Goal: Task Accomplishment & Management: Manage account settings

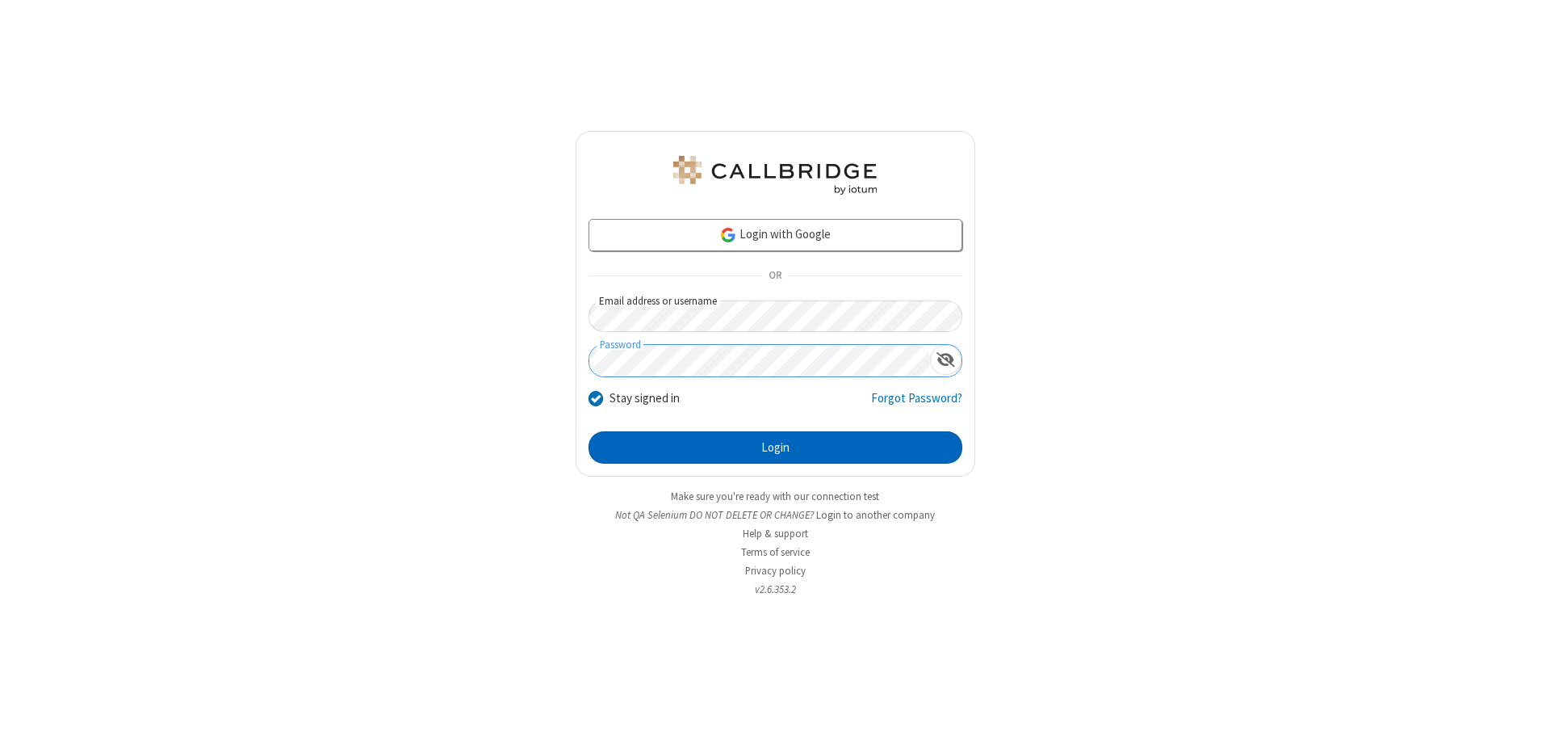
click at [775, 447] on button "Login" at bounding box center [776, 447] width 374 height 32
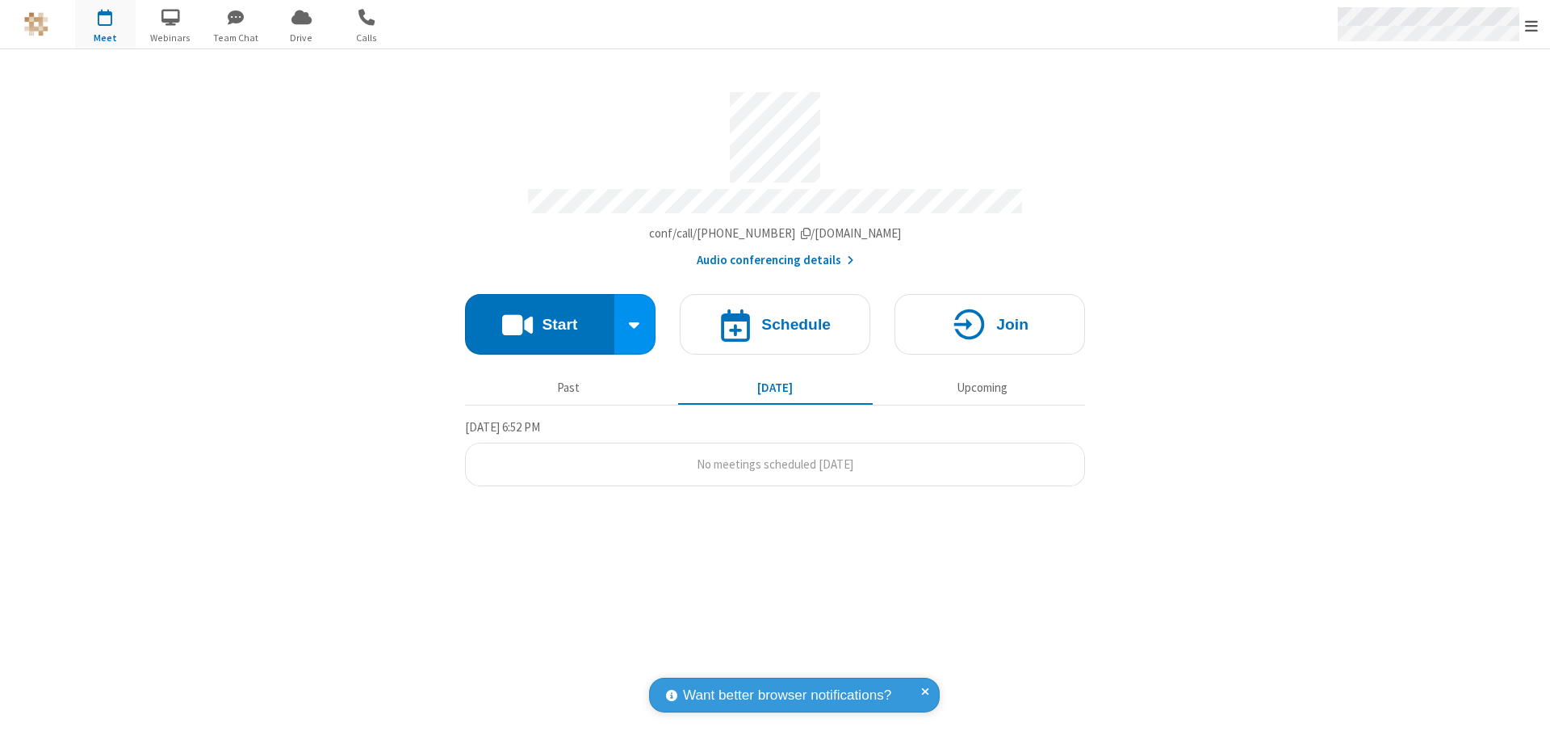
click at [1531, 25] on span "Open menu" at bounding box center [1531, 26] width 13 height 16
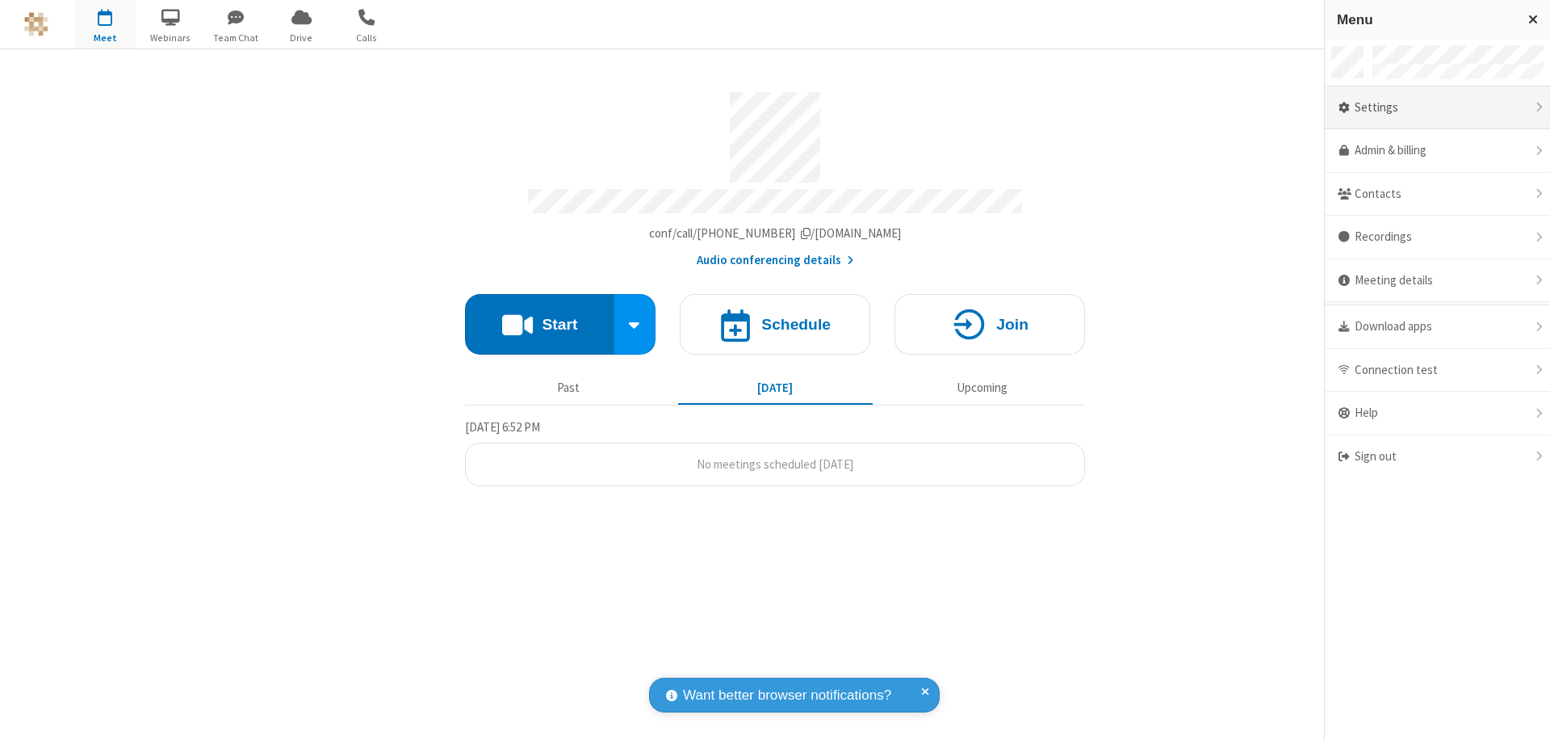
click at [1437, 107] on div "Settings" at bounding box center [1437, 108] width 225 height 44
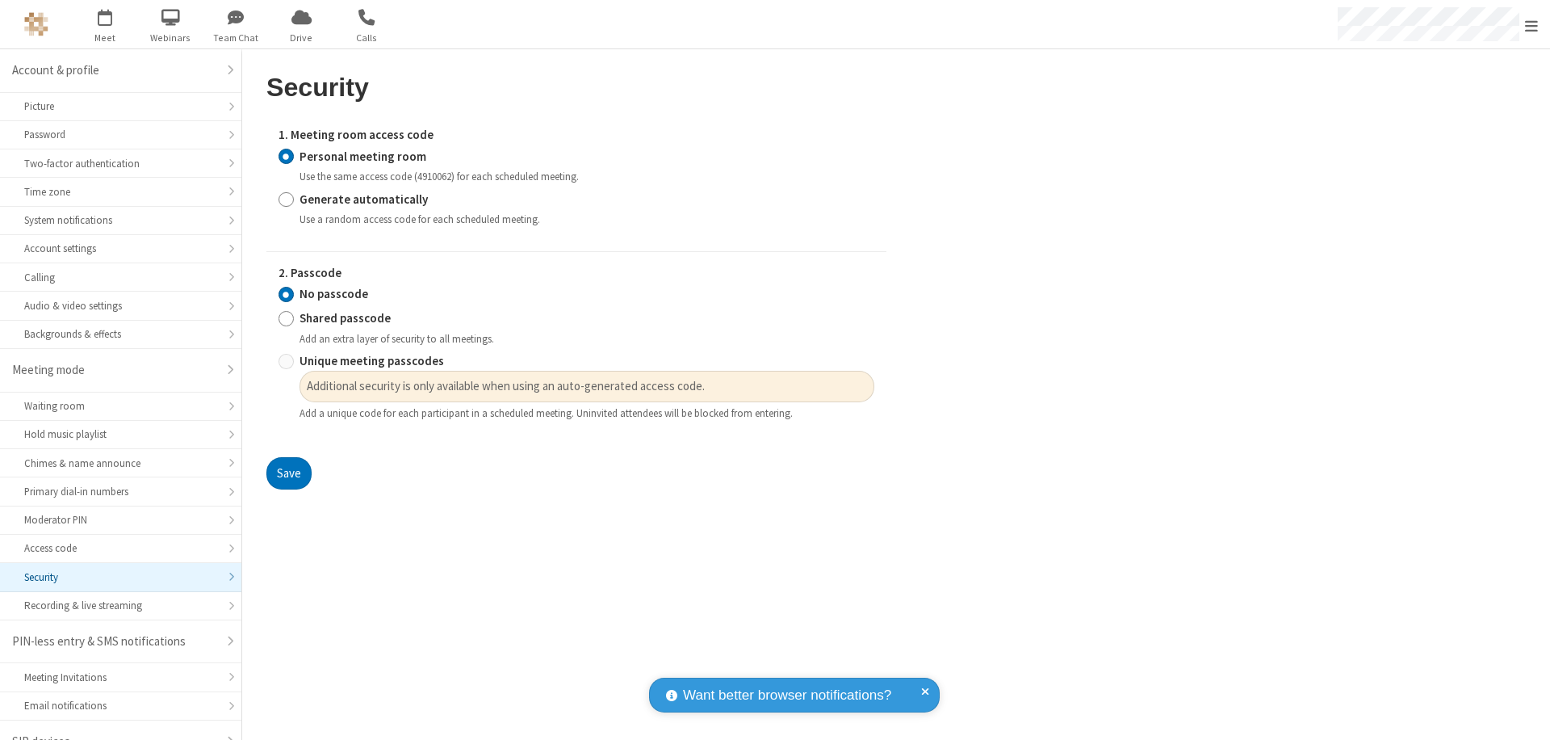
scroll to position [23, 0]
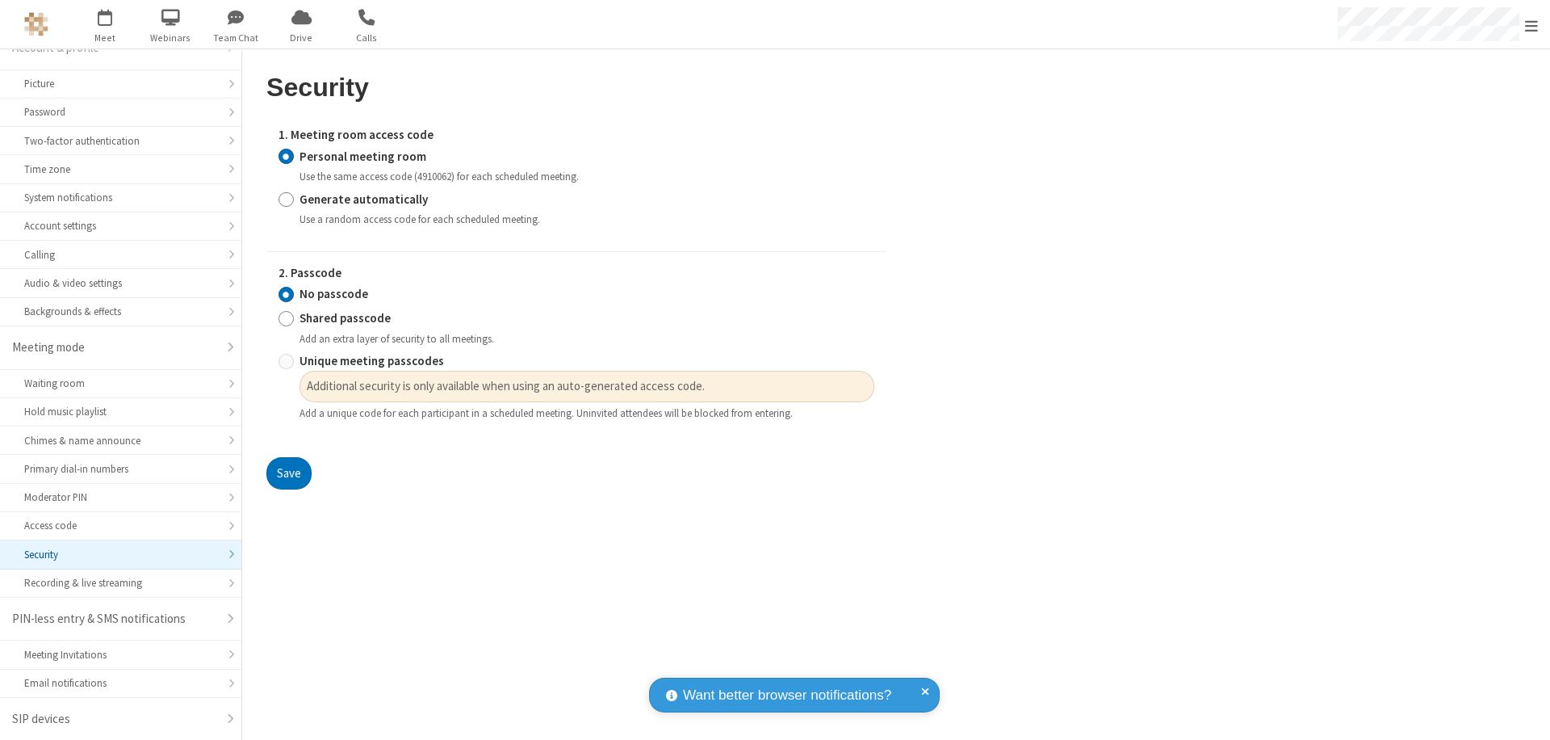
click at [286, 199] on input "Generate automatically" at bounding box center [286, 199] width 15 height 17
radio input "true"
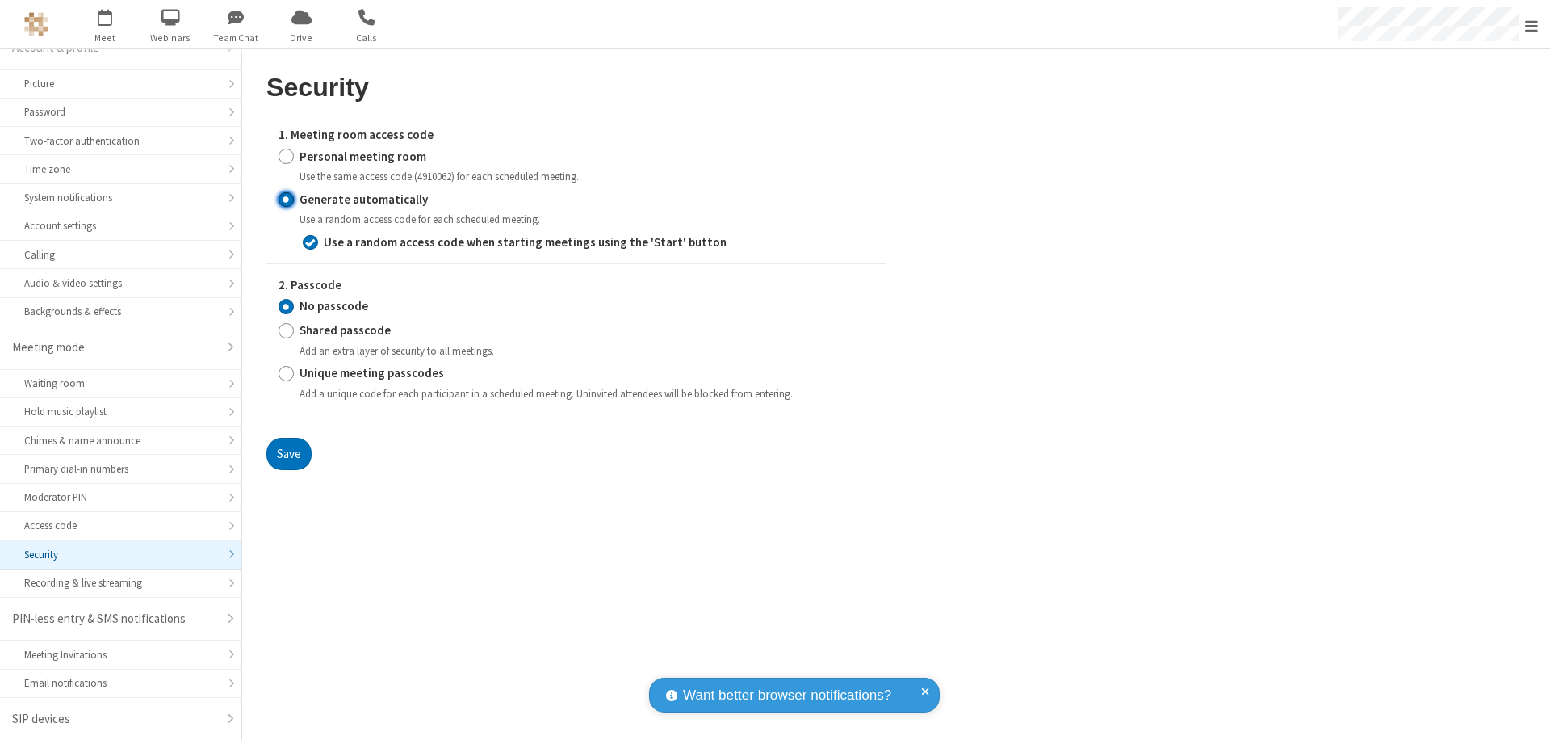
click at [286, 306] on input "No passcode" at bounding box center [286, 306] width 15 height 17
click at [288, 453] on button "Save" at bounding box center [288, 454] width 45 height 32
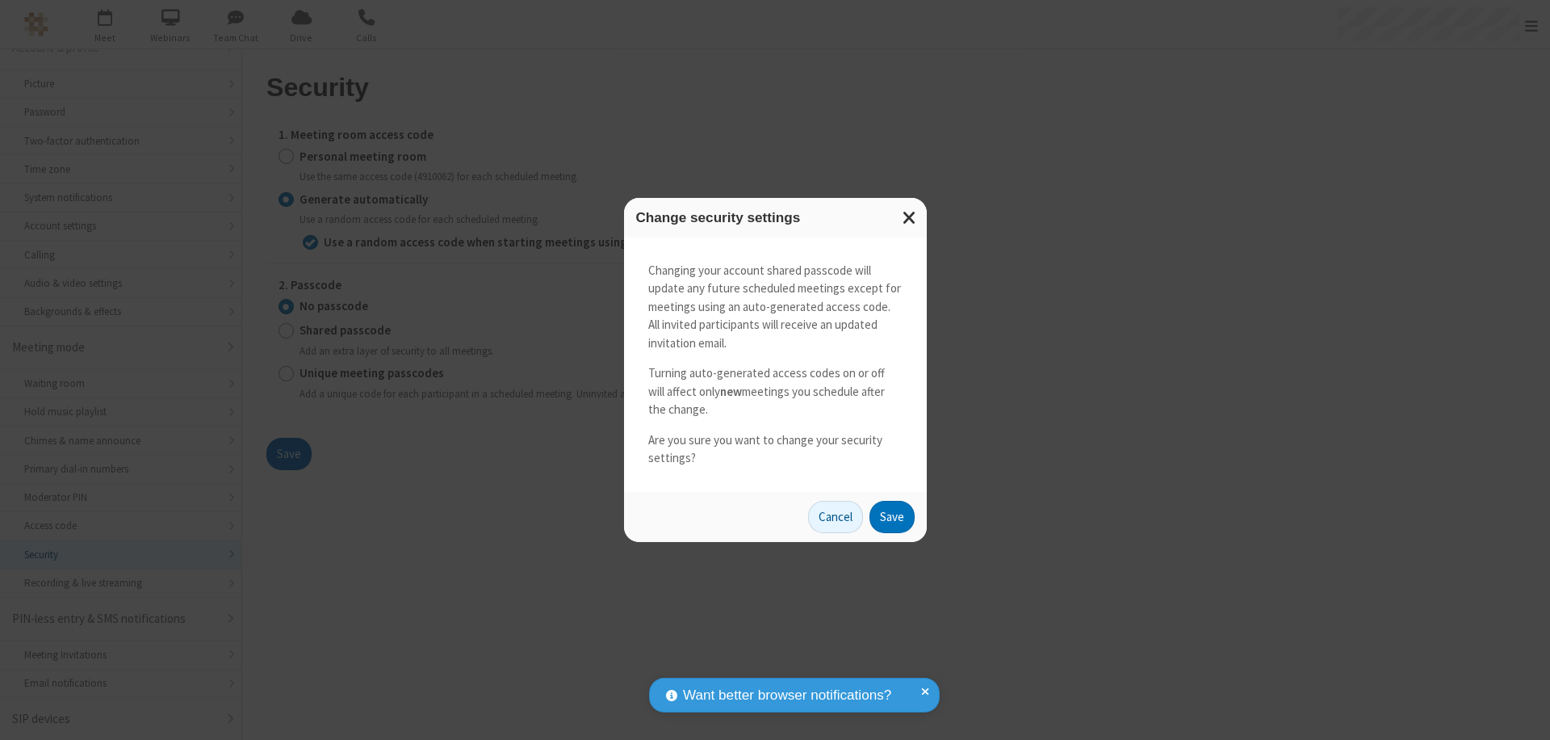
click at [891, 516] on button "Save" at bounding box center [891, 517] width 45 height 32
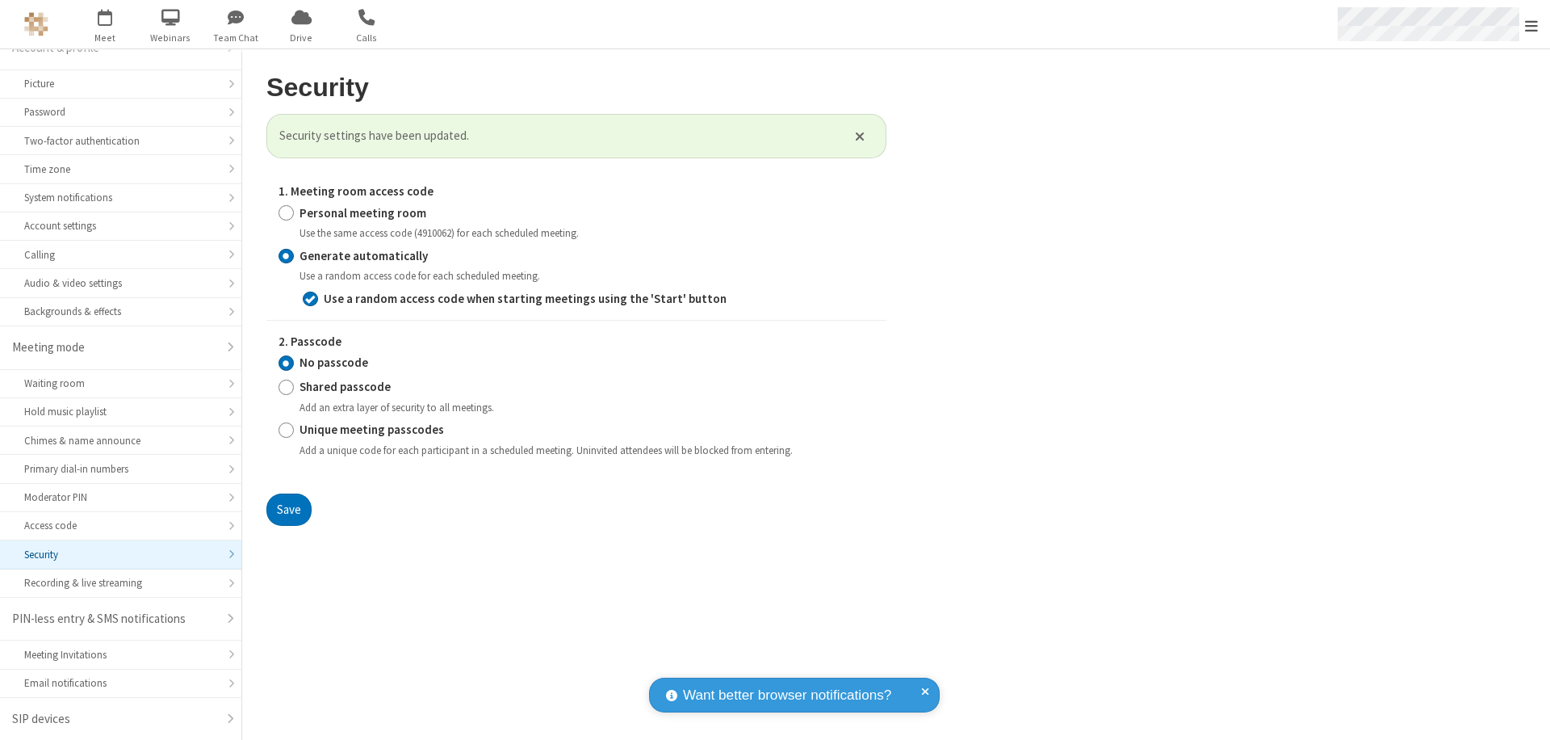
click at [1531, 25] on span "Open menu" at bounding box center [1531, 26] width 13 height 16
click at [105, 24] on span "button" at bounding box center [105, 16] width 61 height 27
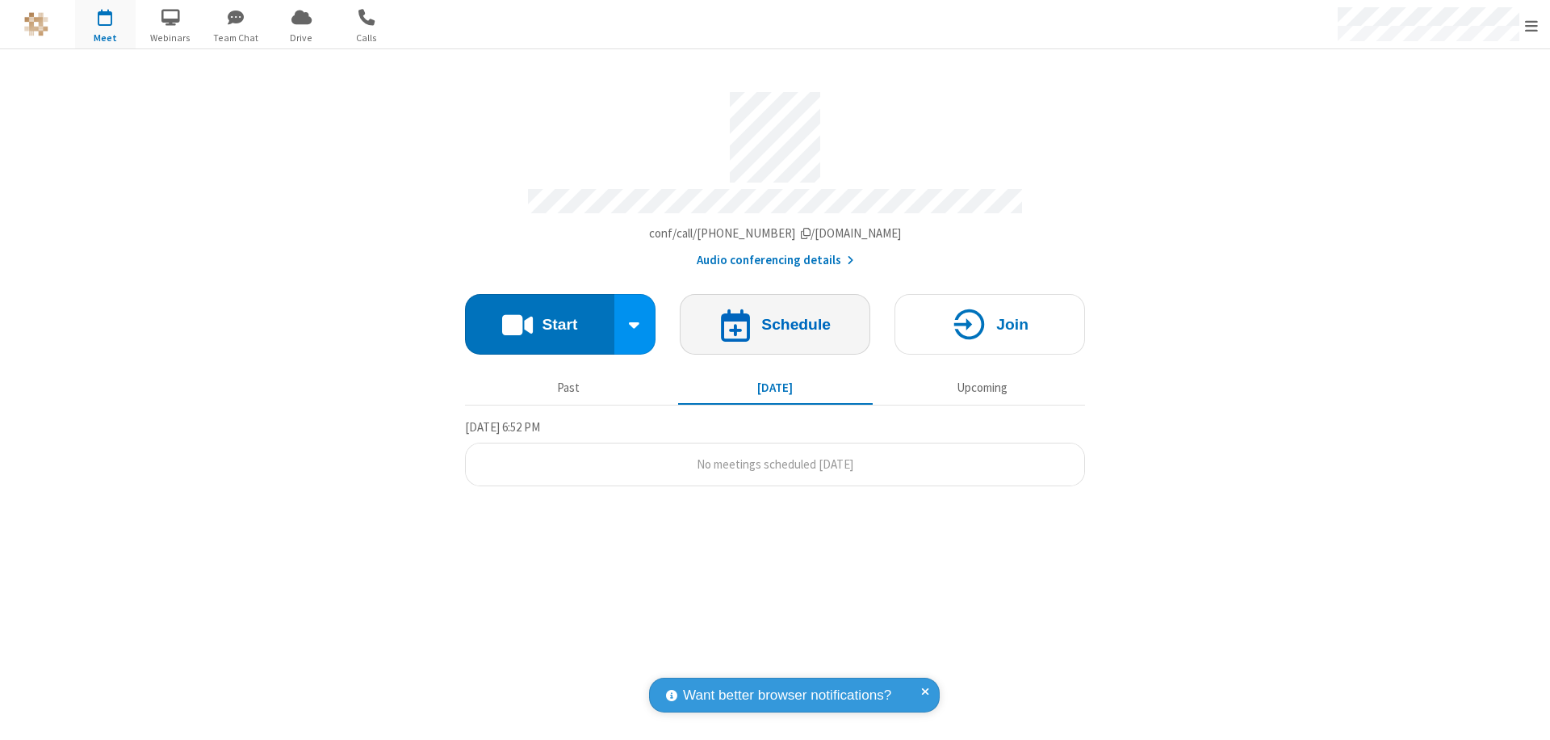
click at [775, 316] on h4 "Schedule" at bounding box center [795, 323] width 69 height 15
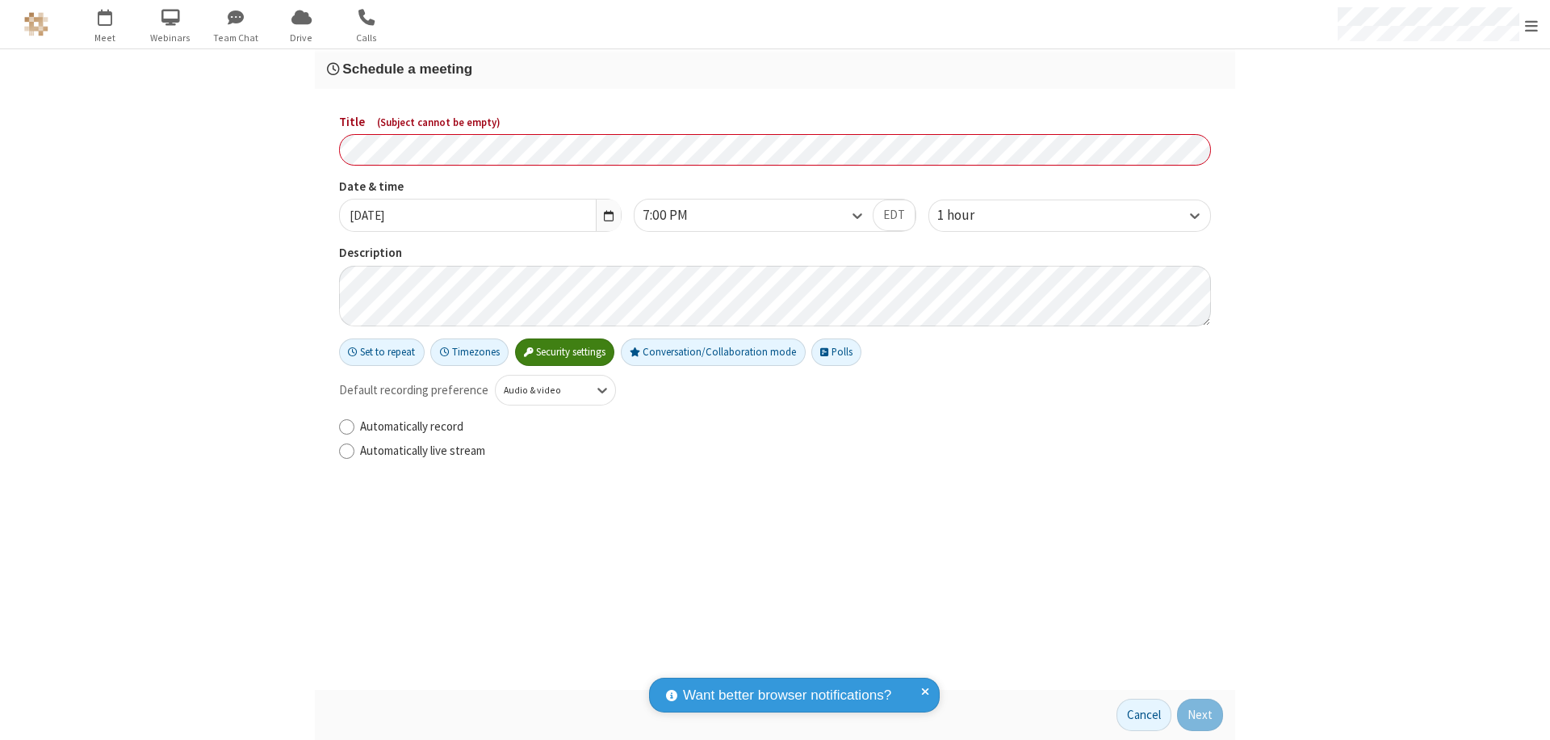
click at [775, 69] on h3 "Schedule a meeting" at bounding box center [775, 68] width 896 height 15
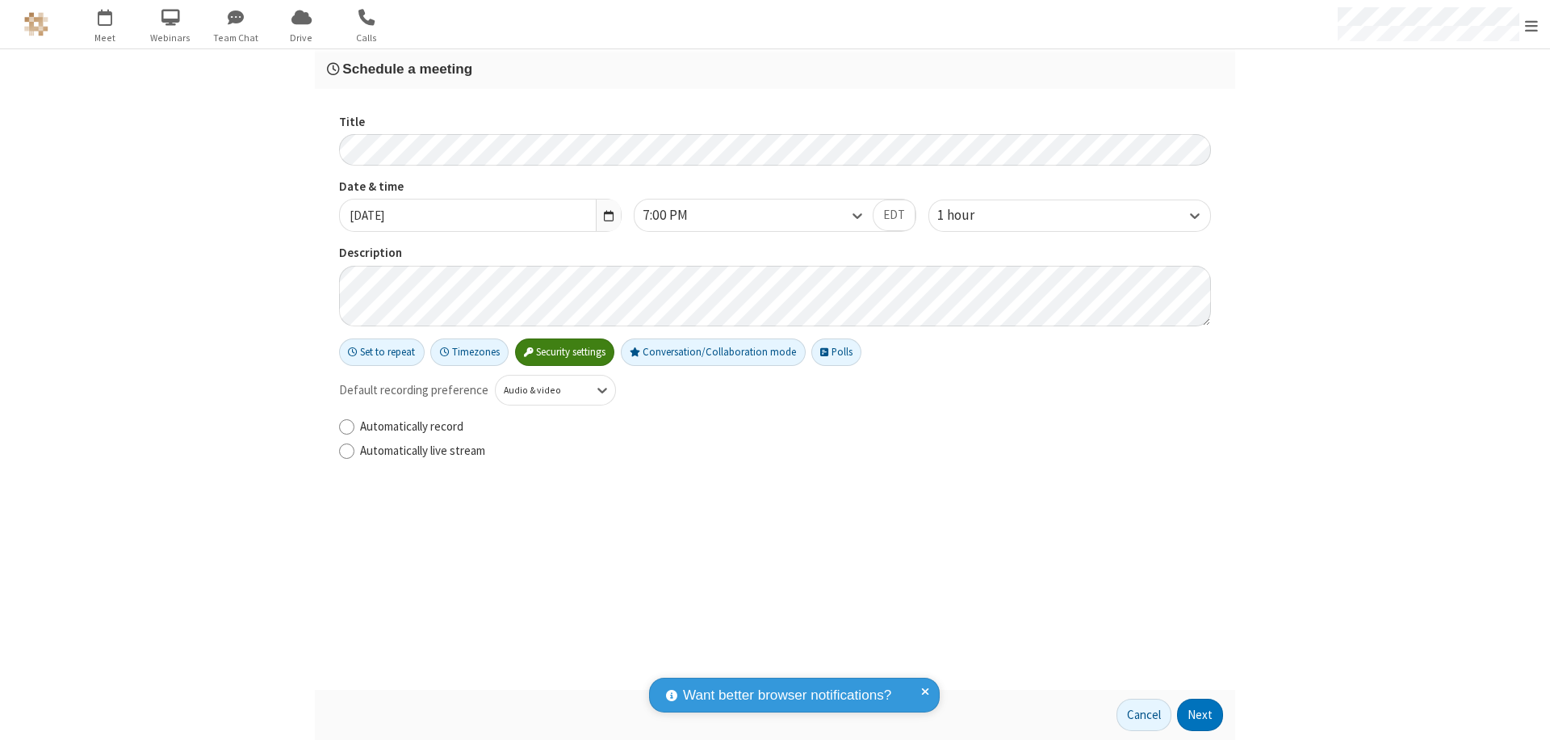
click at [1200, 714] on button "Next" at bounding box center [1200, 714] width 46 height 32
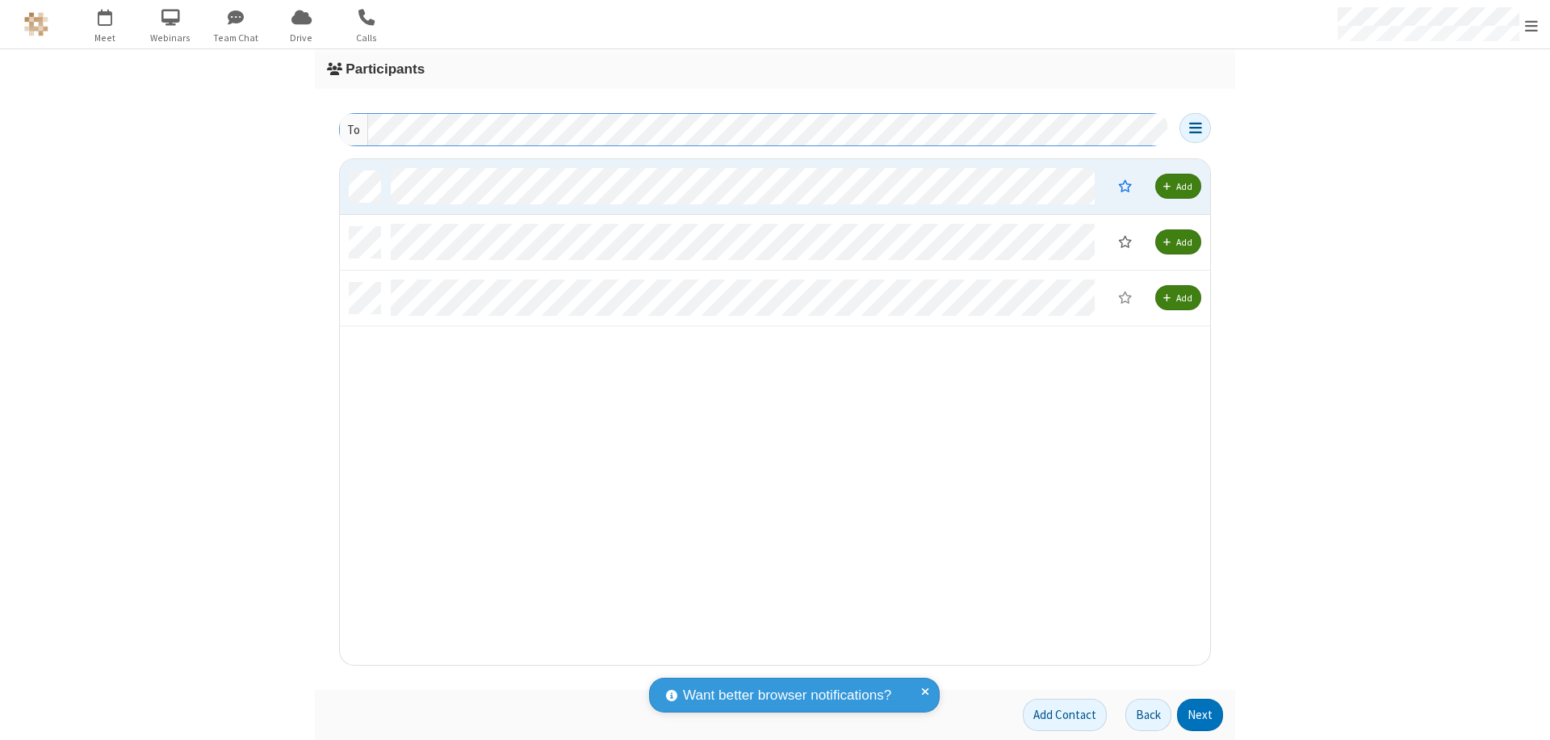
scroll to position [493, 858]
click at [1200, 714] on button "Next" at bounding box center [1200, 714] width 46 height 32
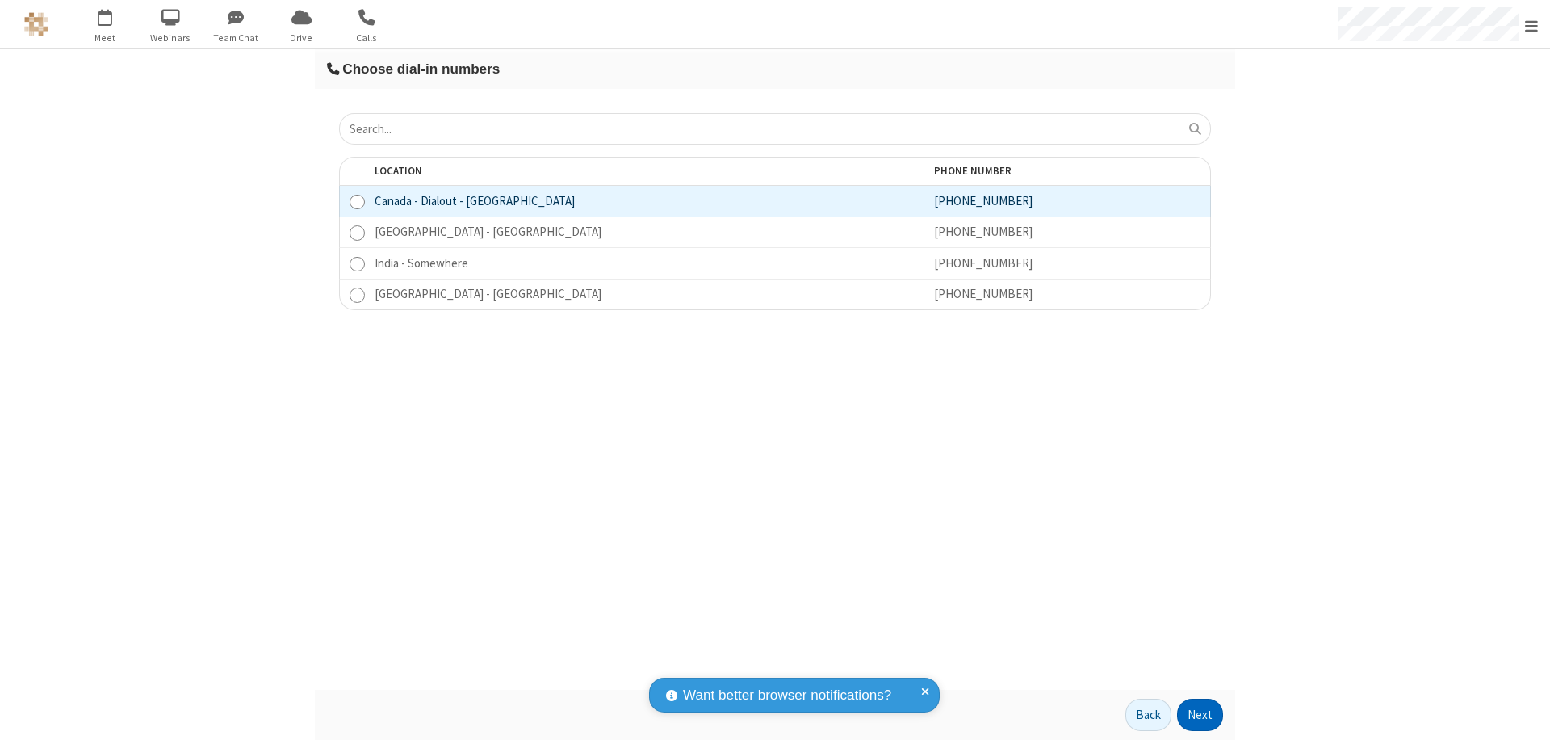
click at [1200, 714] on button "Next" at bounding box center [1200, 714] width 46 height 32
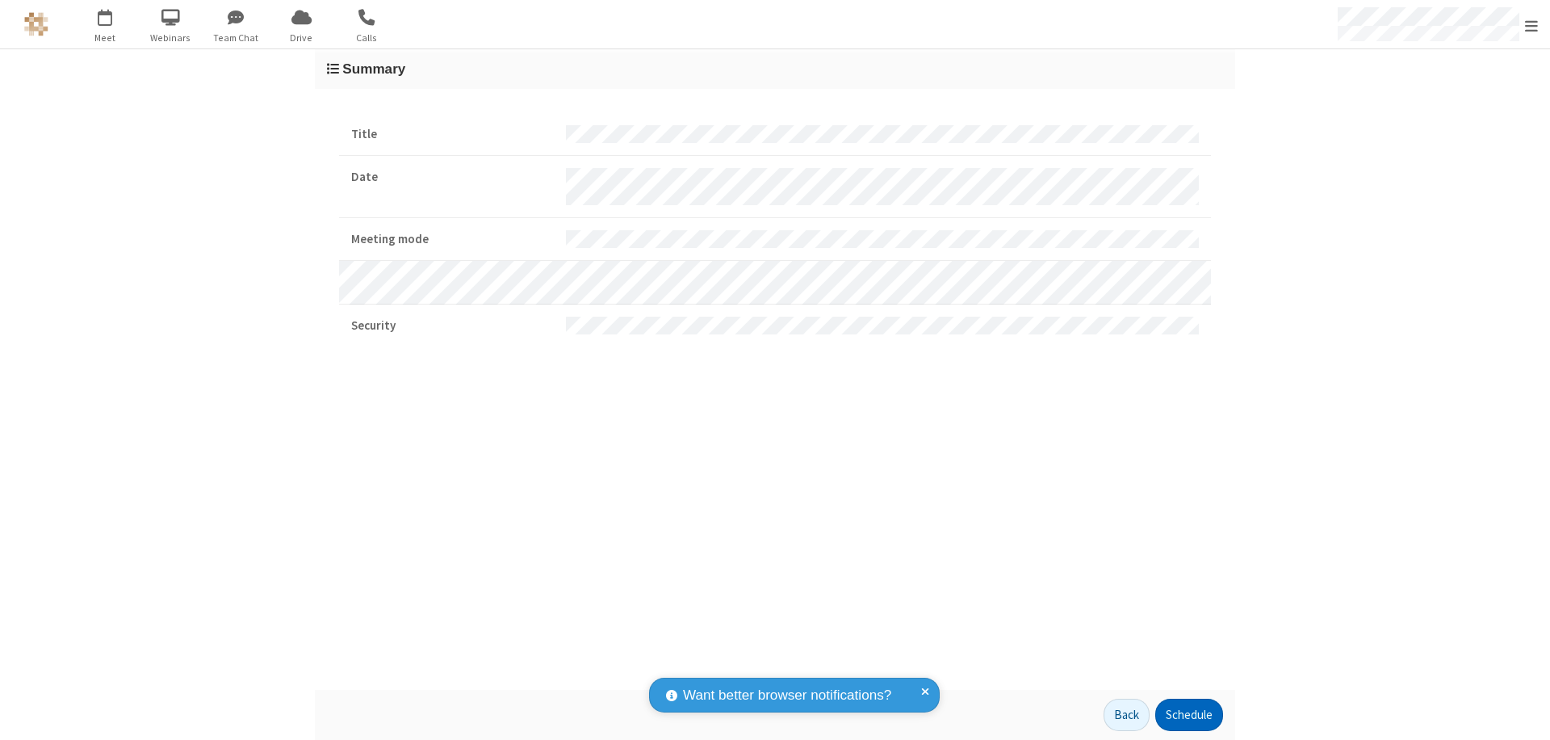
click at [1188, 714] on button "Schedule" at bounding box center [1189, 714] width 68 height 32
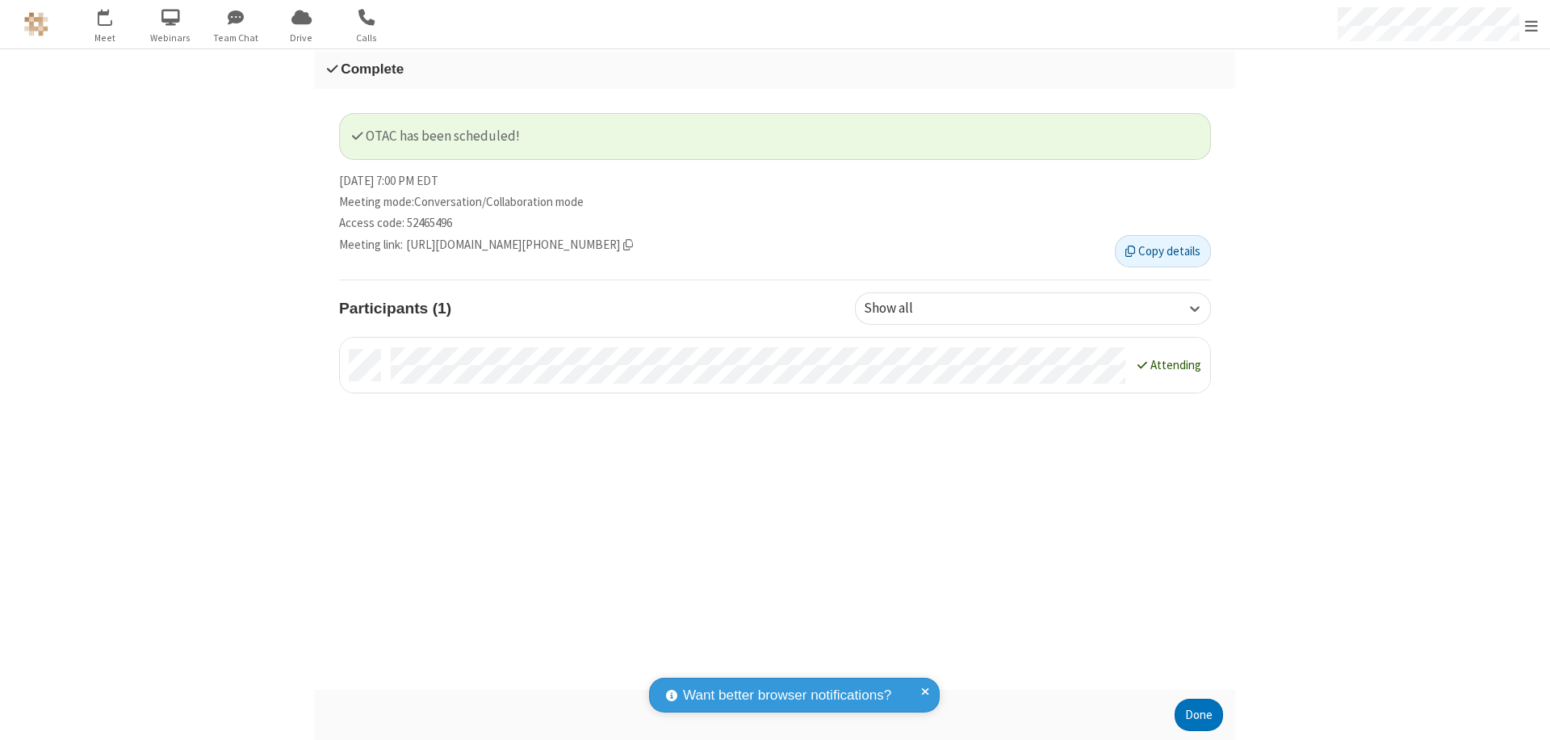
click at [1199, 714] on button "Done" at bounding box center [1199, 714] width 48 height 32
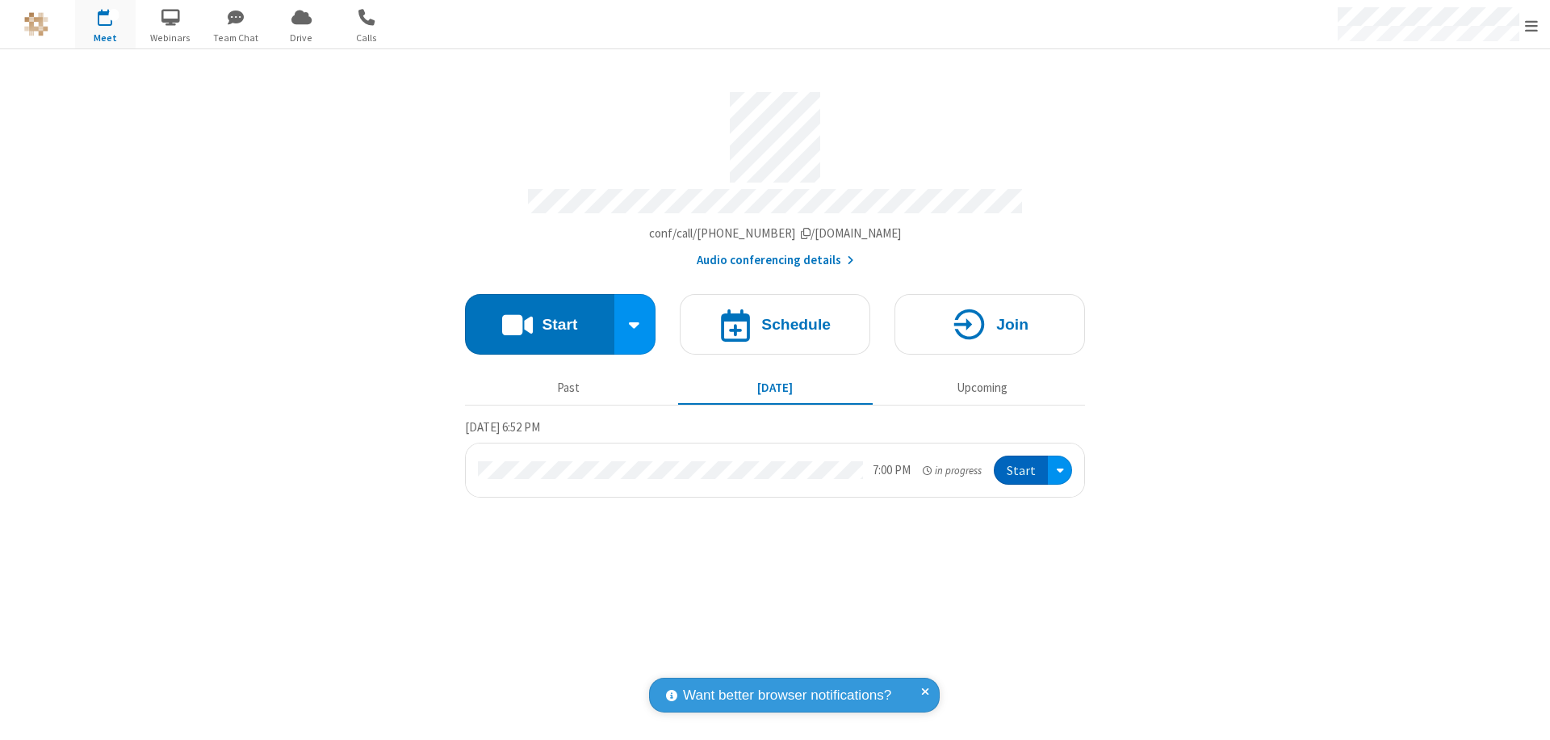
click at [1022, 463] on button "Start" at bounding box center [1021, 470] width 54 height 30
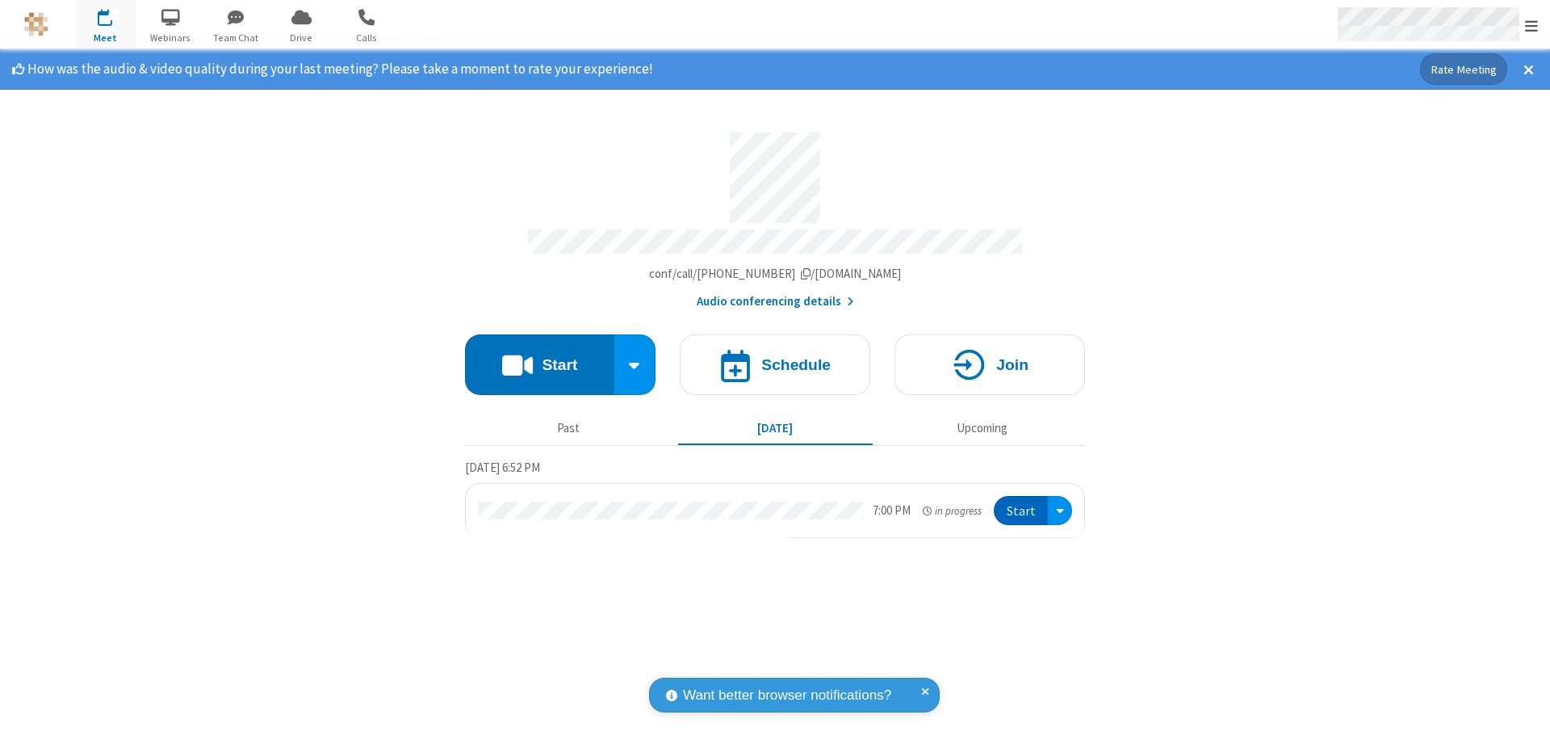
click at [1531, 25] on span "Open menu" at bounding box center [1531, 26] width 13 height 16
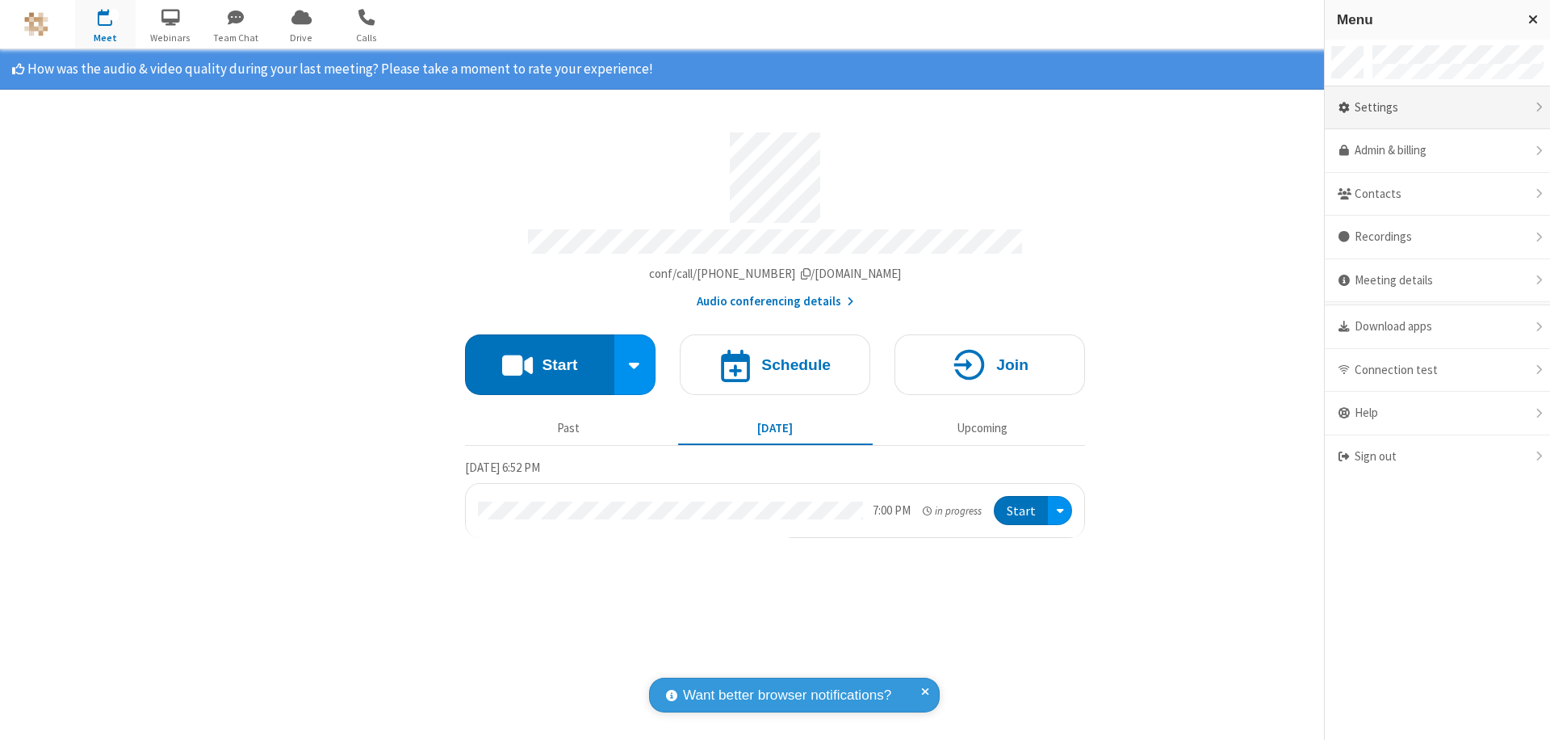
click at [1437, 107] on div "Settings" at bounding box center [1437, 108] width 225 height 44
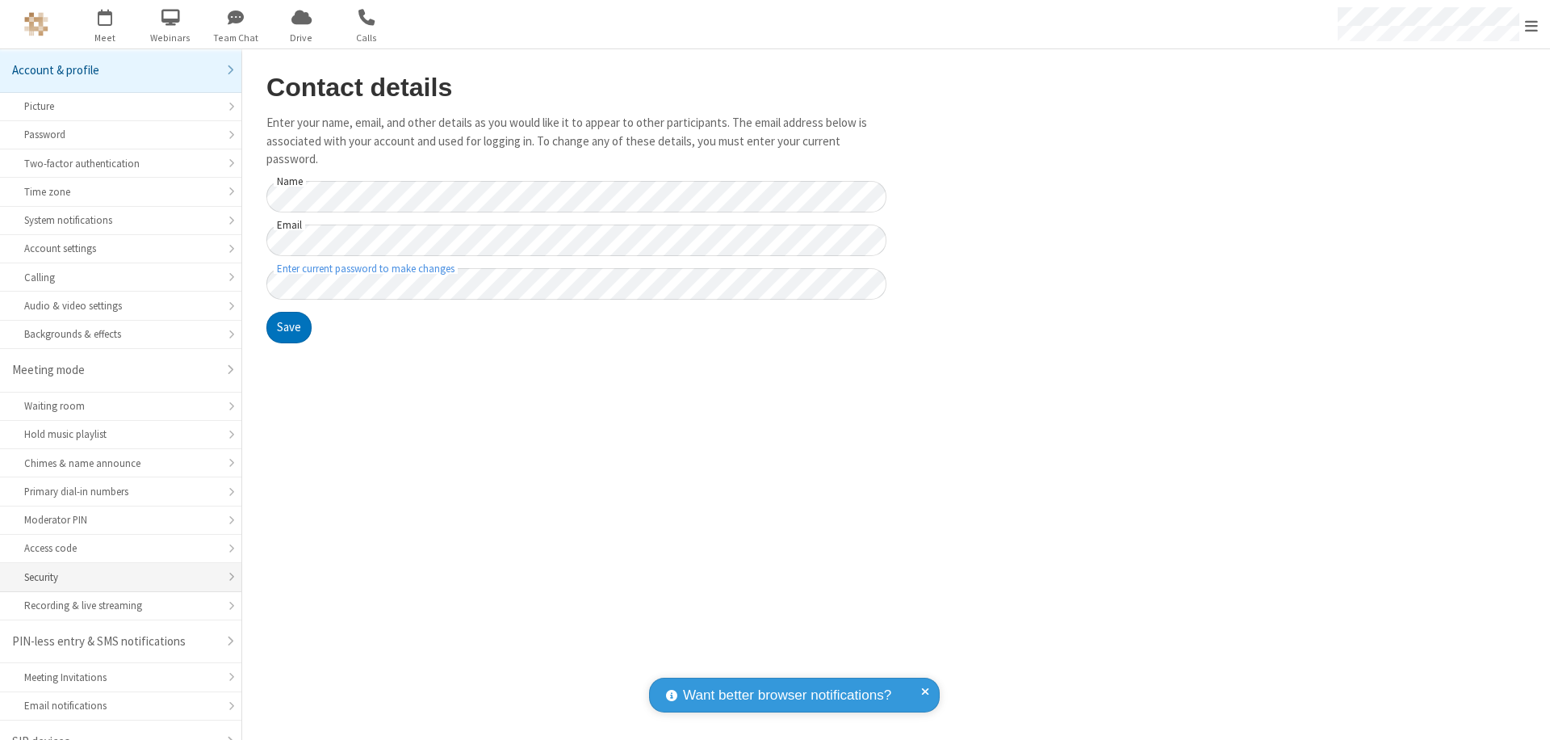
click at [115, 569] on div "Security" at bounding box center [120, 576] width 193 height 15
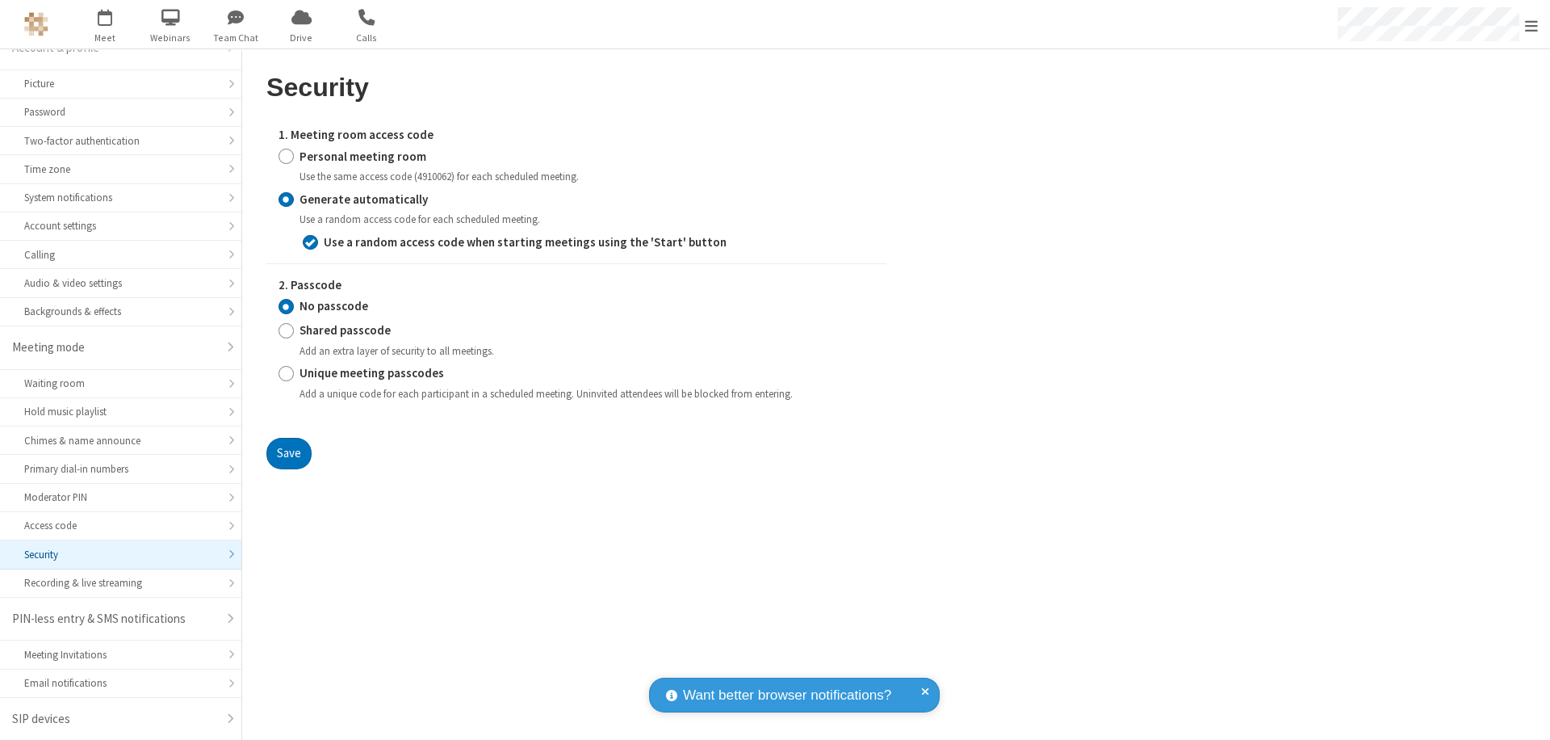
click at [286, 156] on input "Personal meeting room" at bounding box center [286, 156] width 15 height 17
radio input "true"
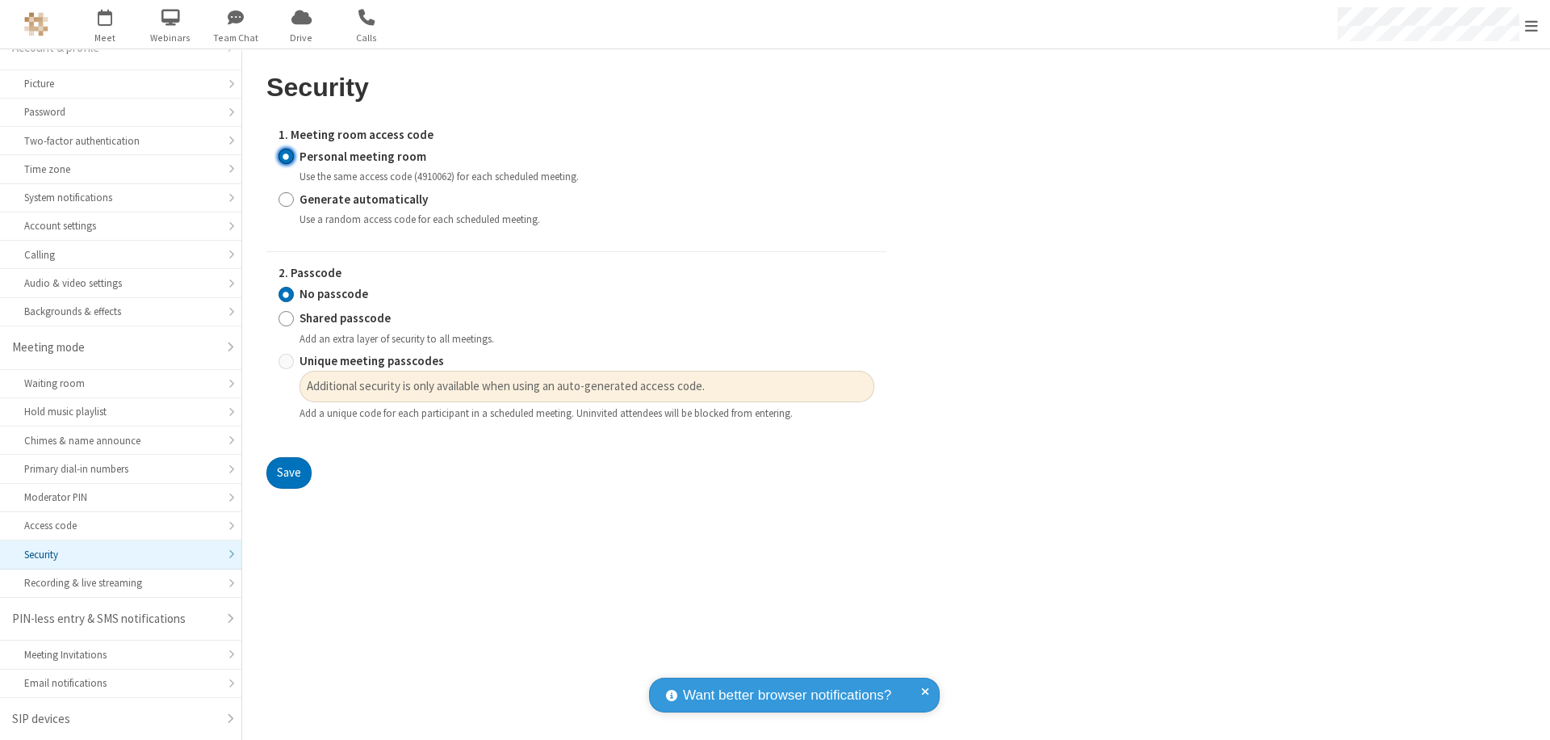
click at [286, 294] on input "No passcode" at bounding box center [286, 294] width 15 height 17
click at [288, 473] on button "Save" at bounding box center [288, 473] width 45 height 32
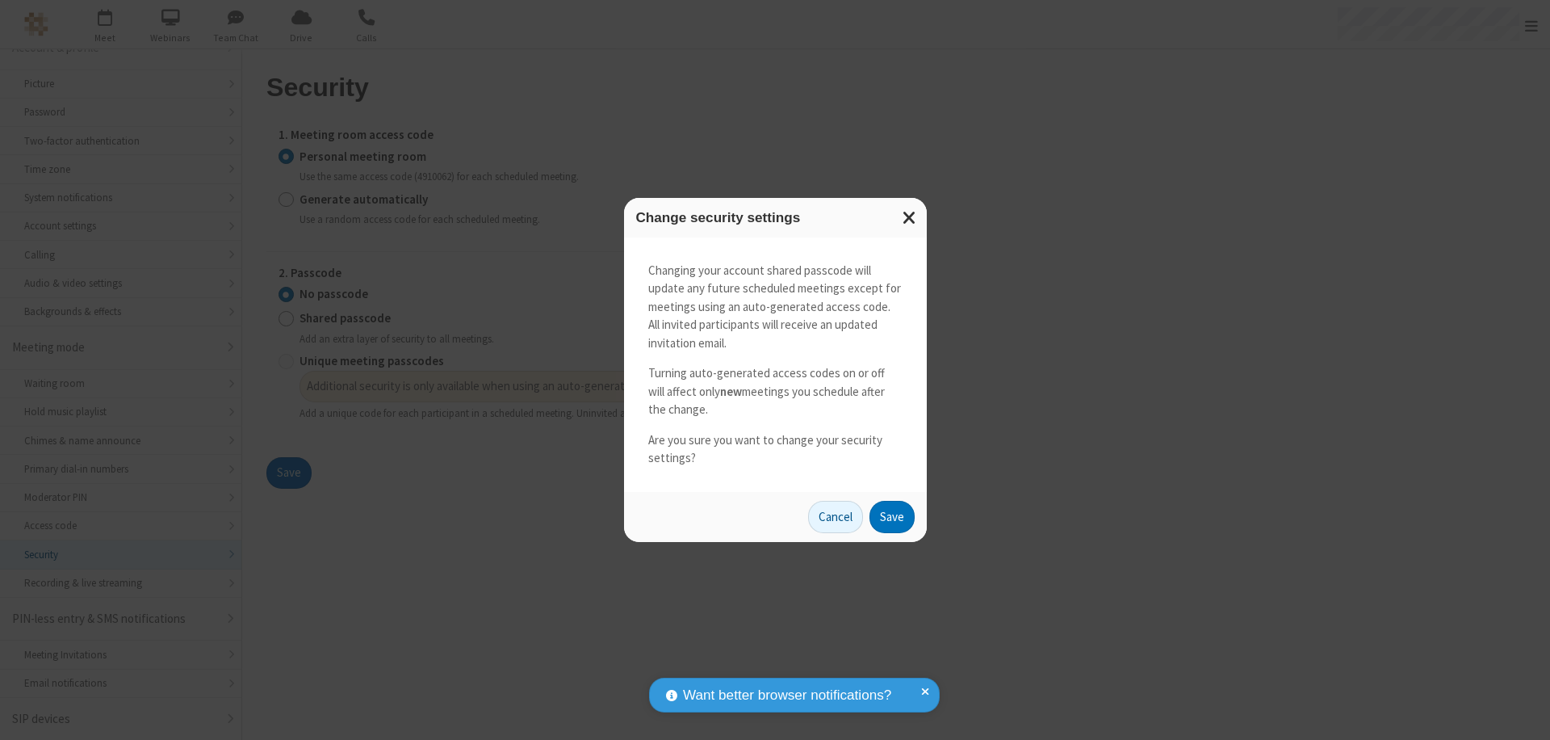
click at [891, 516] on button "Save" at bounding box center [891, 517] width 45 height 32
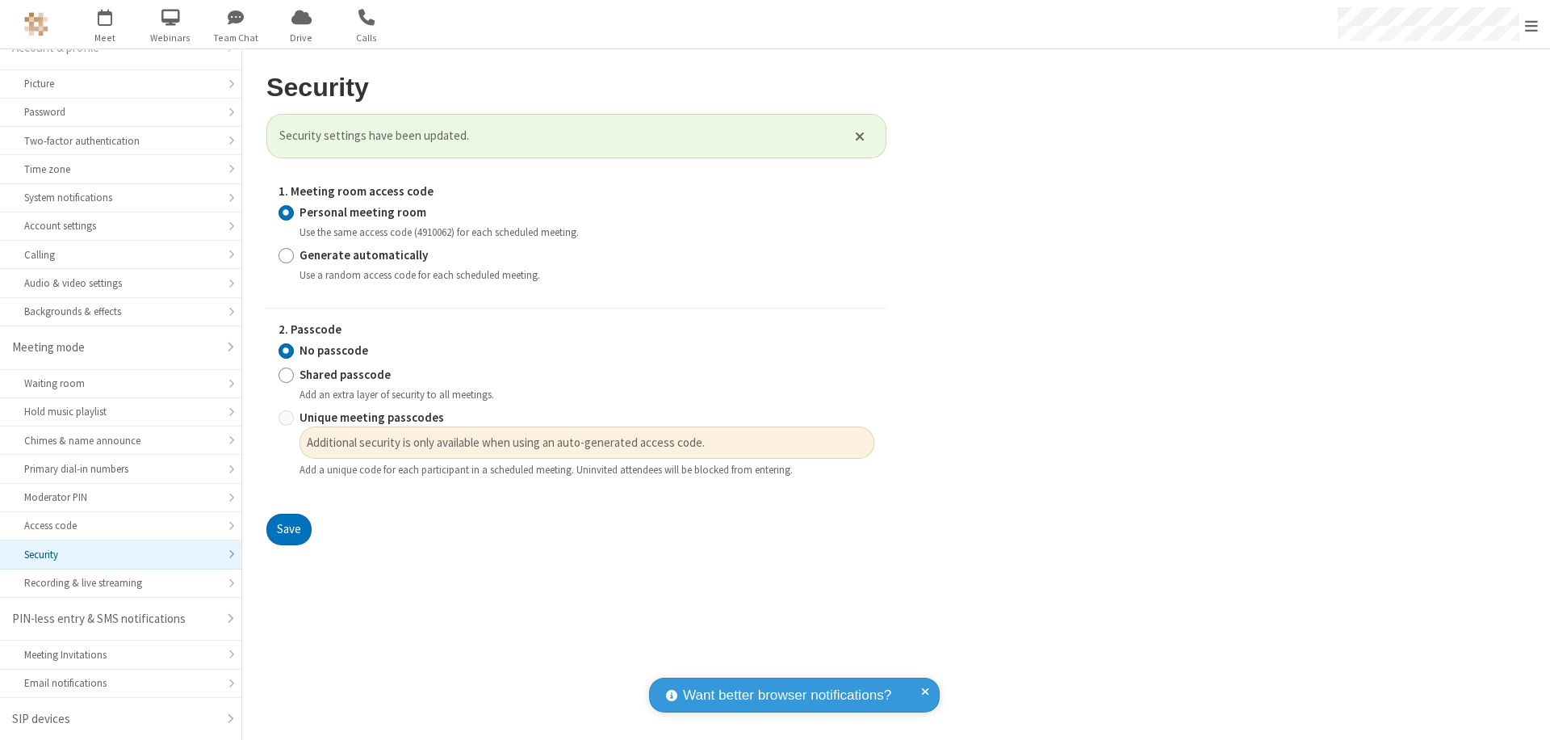
click at [1531, 24] on span "Open menu" at bounding box center [1531, 26] width 13 height 16
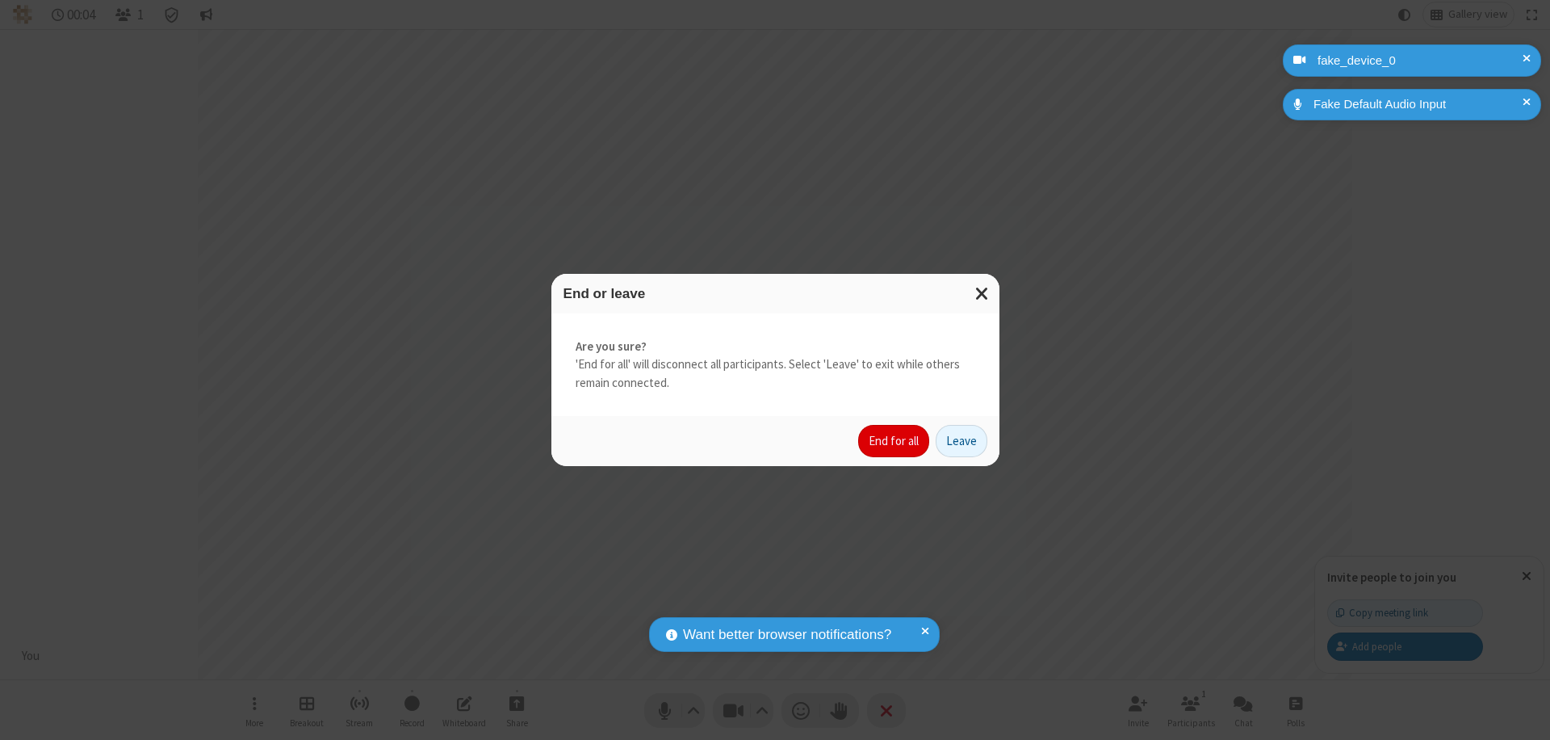
click at [895, 441] on button "End for all" at bounding box center [893, 441] width 71 height 32
